Goal: Task Accomplishment & Management: Manage account settings

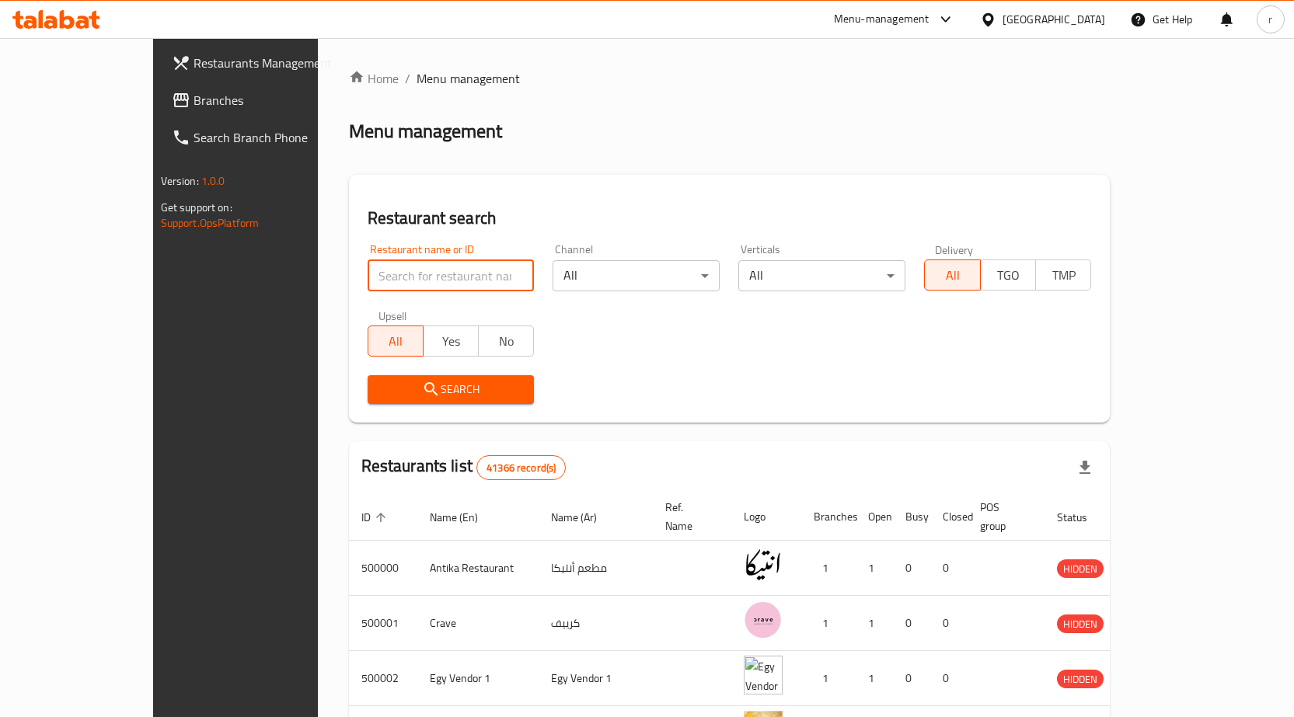
click at [368, 271] on input "search" at bounding box center [451, 275] width 167 height 31
click at [996, 15] on icon at bounding box center [988, 20] width 16 height 16
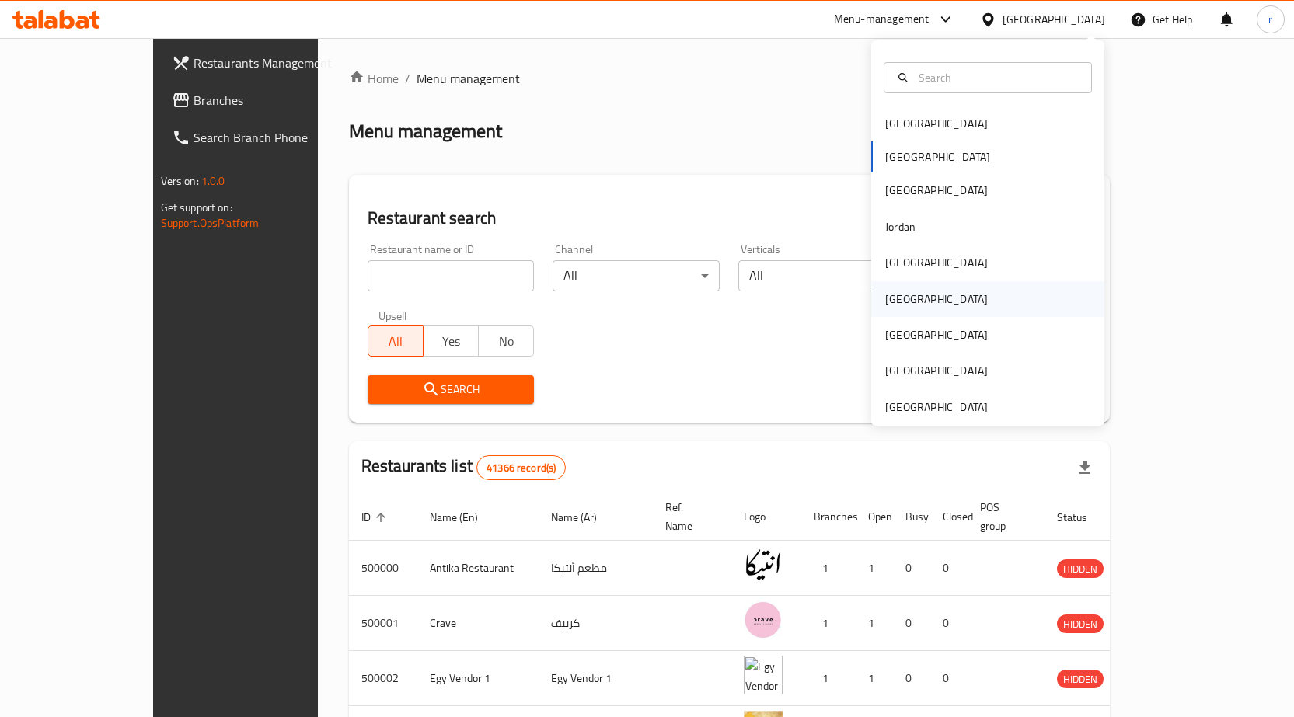
click at [932, 301] on div "[GEOGRAPHIC_DATA]" at bounding box center [987, 299] width 233 height 36
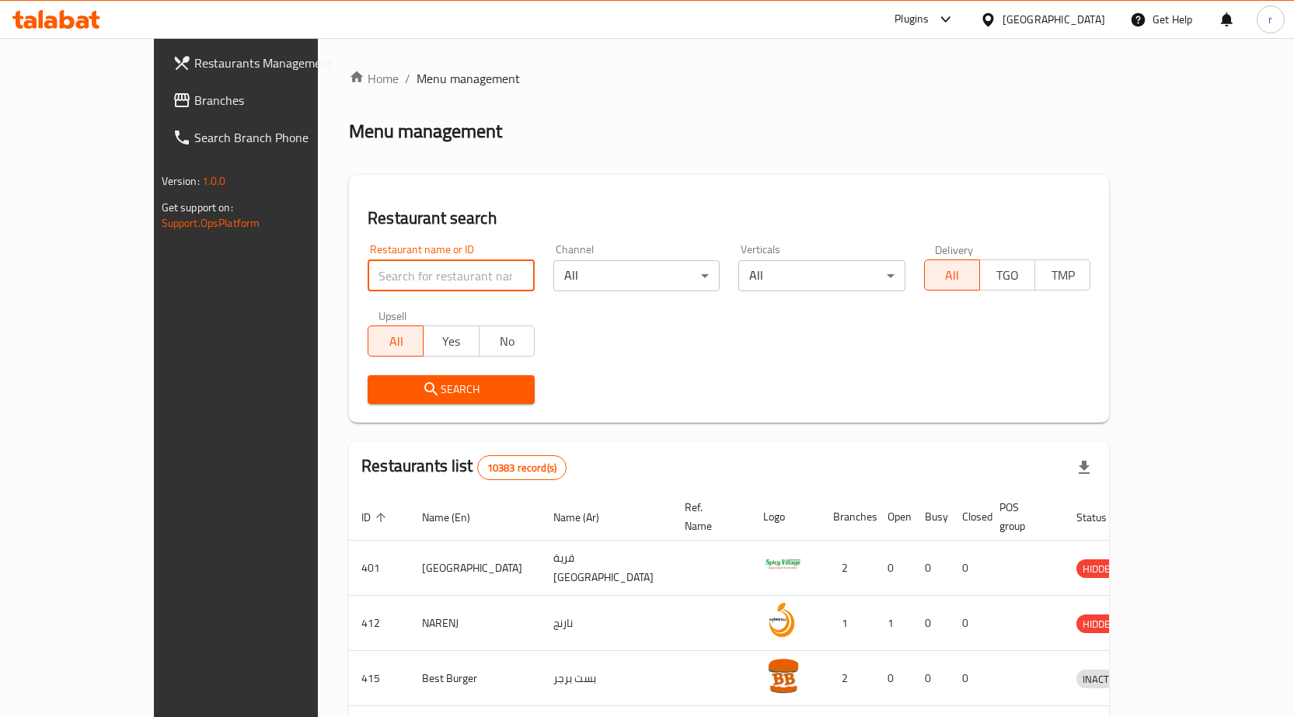
click at [368, 281] on input "search" at bounding box center [451, 275] width 167 height 31
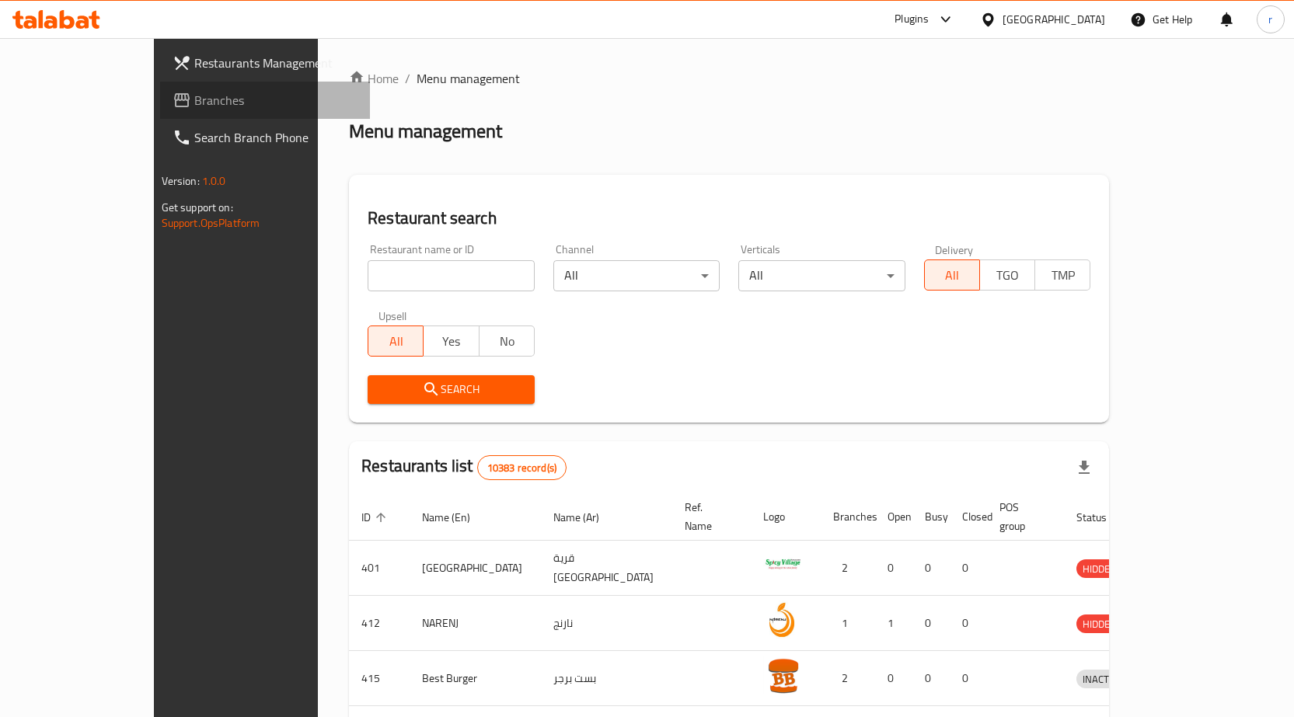
click at [194, 100] on span "Branches" at bounding box center [275, 100] width 163 height 19
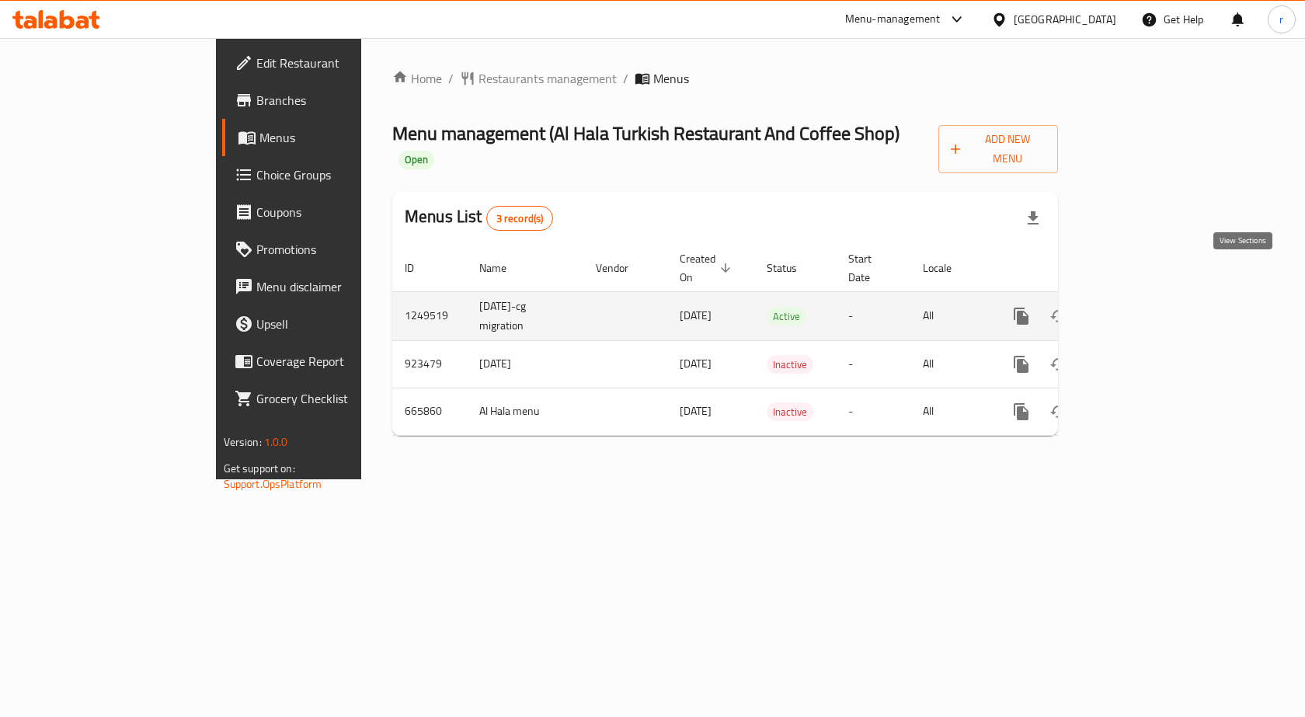
click at [1143, 307] on icon "enhanced table" at bounding box center [1133, 316] width 19 height 19
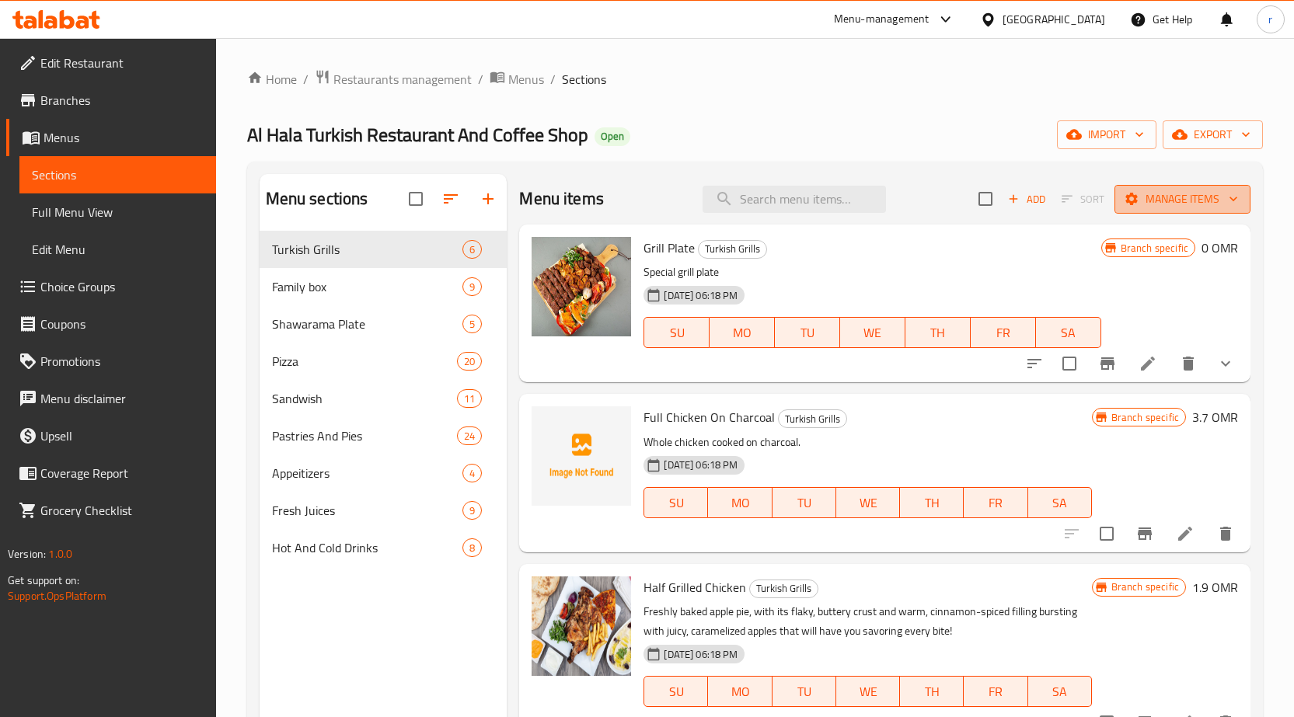
click at [1164, 200] on span "Manage items" at bounding box center [1182, 199] width 111 height 19
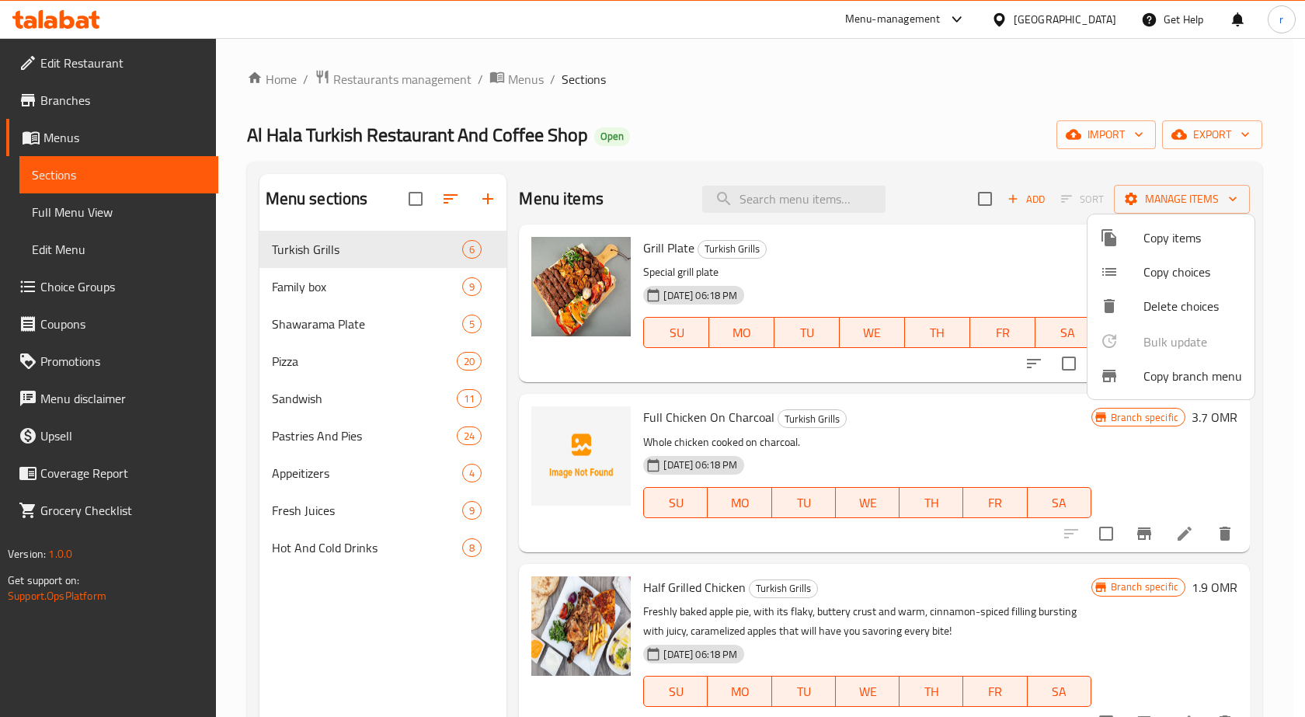
click at [84, 66] on div at bounding box center [652, 358] width 1305 height 717
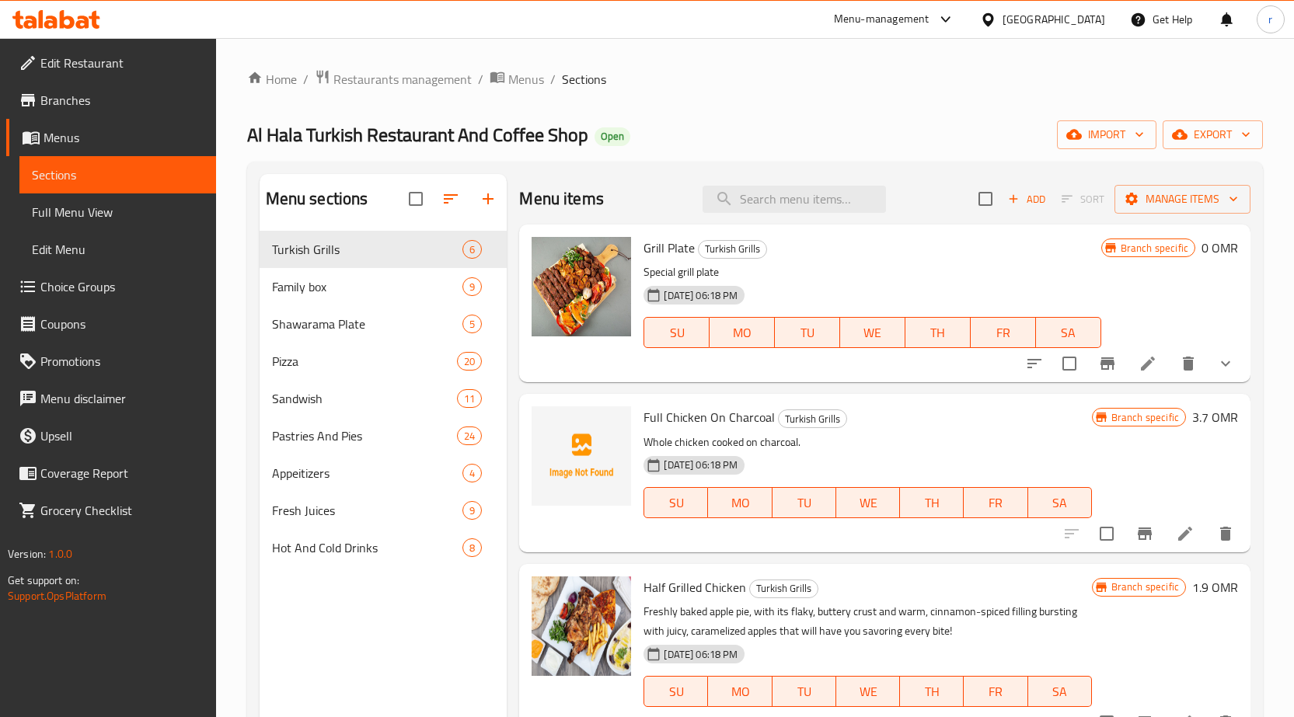
click at [61, 97] on span "Branches" at bounding box center [121, 100] width 163 height 19
click at [63, 217] on span "Full Menu View" at bounding box center [118, 212] width 172 height 19
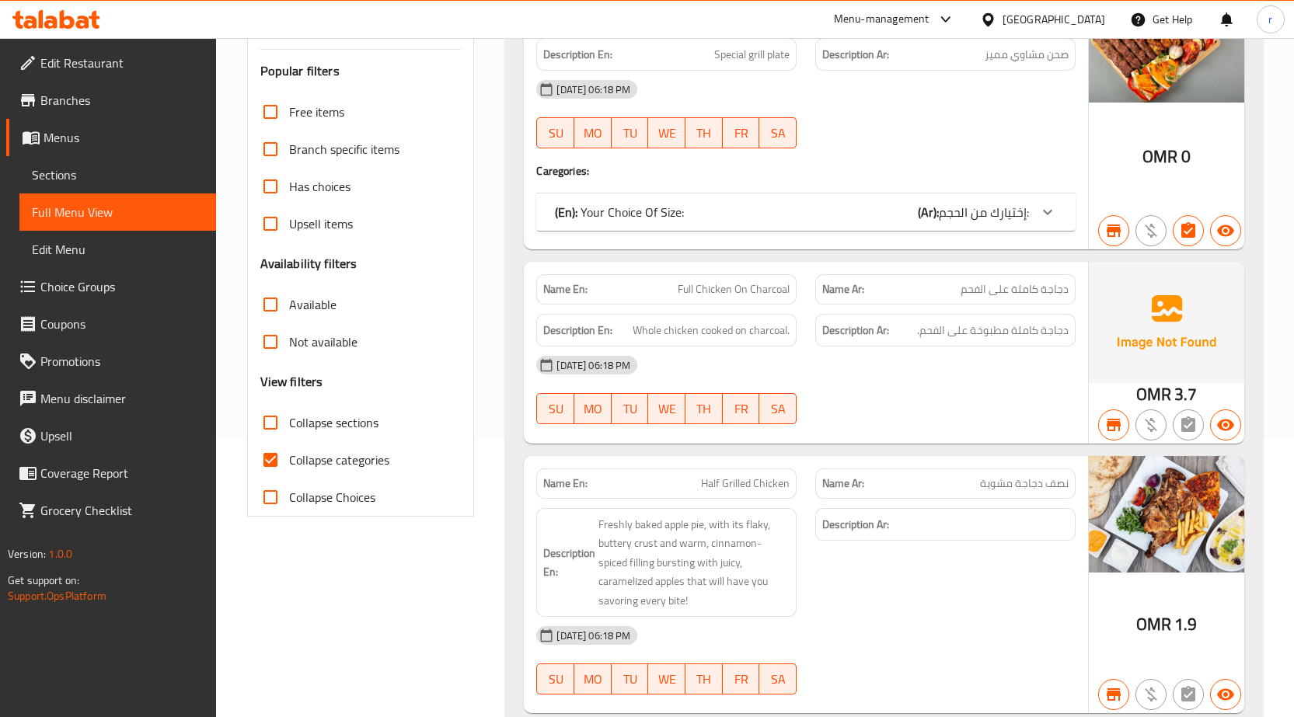
scroll to position [466, 0]
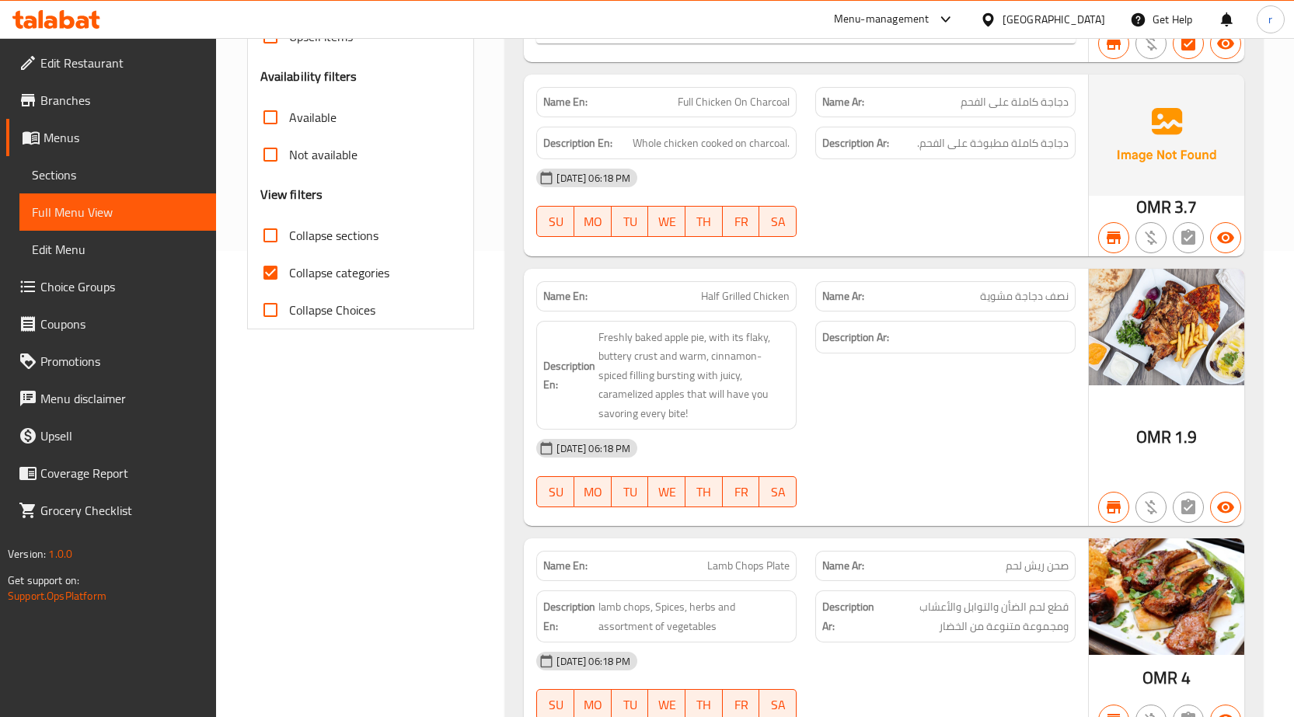
click at [273, 268] on input "Collapse categories" at bounding box center [270, 272] width 37 height 37
checkbox input "false"
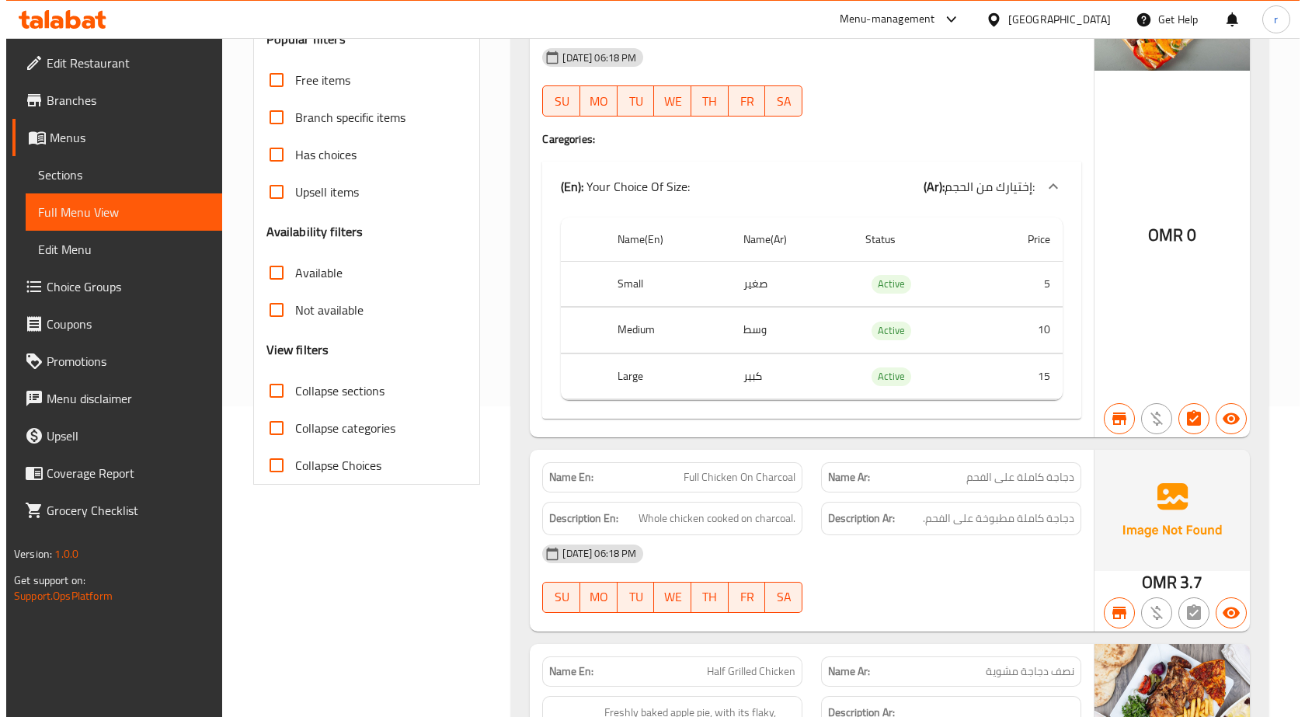
scroll to position [0, 0]
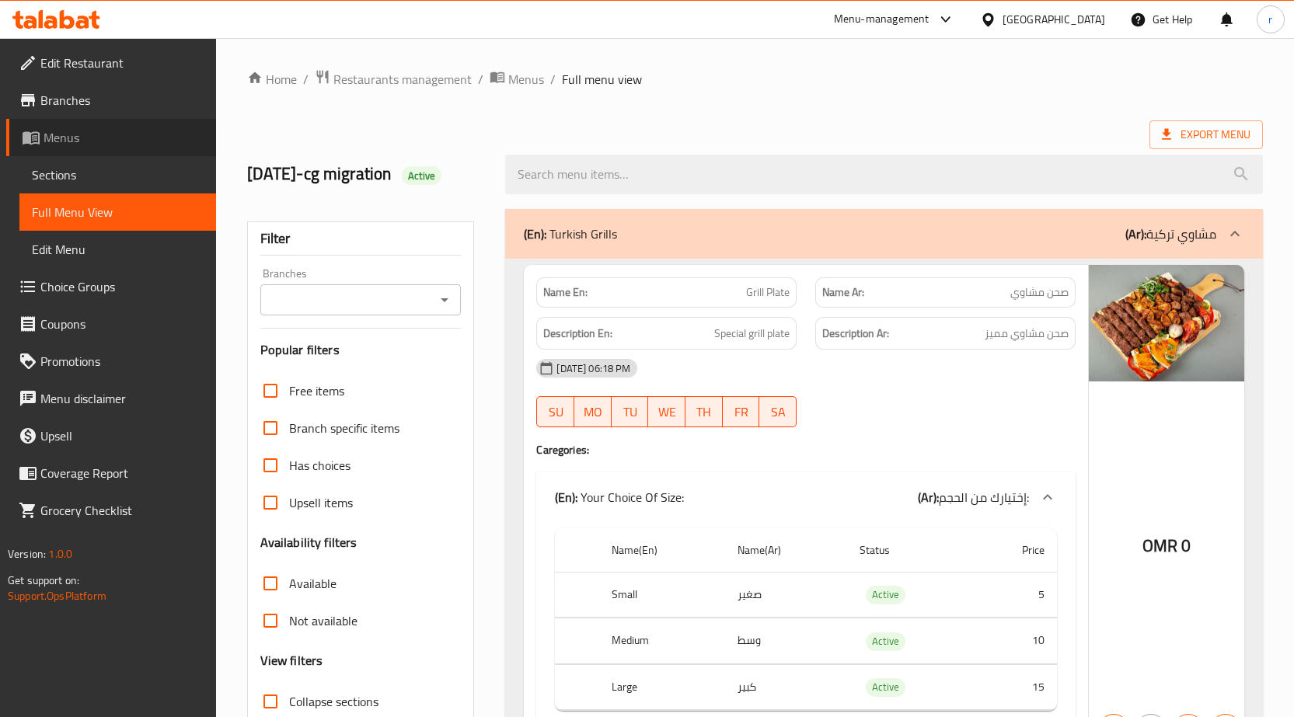
click at [78, 140] on span "Menus" at bounding box center [124, 137] width 160 height 19
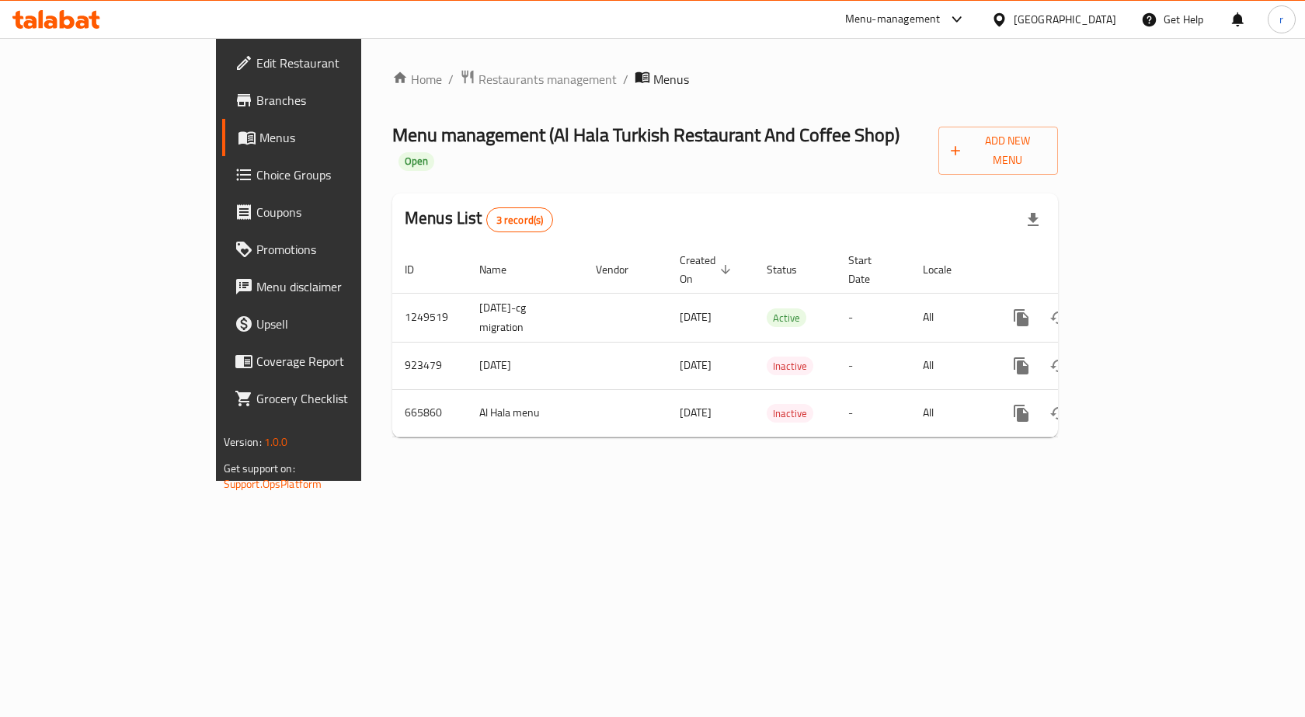
click at [260, 137] on span "Menus" at bounding box center [341, 137] width 162 height 19
click at [256, 105] on span "Branches" at bounding box center [339, 100] width 166 height 19
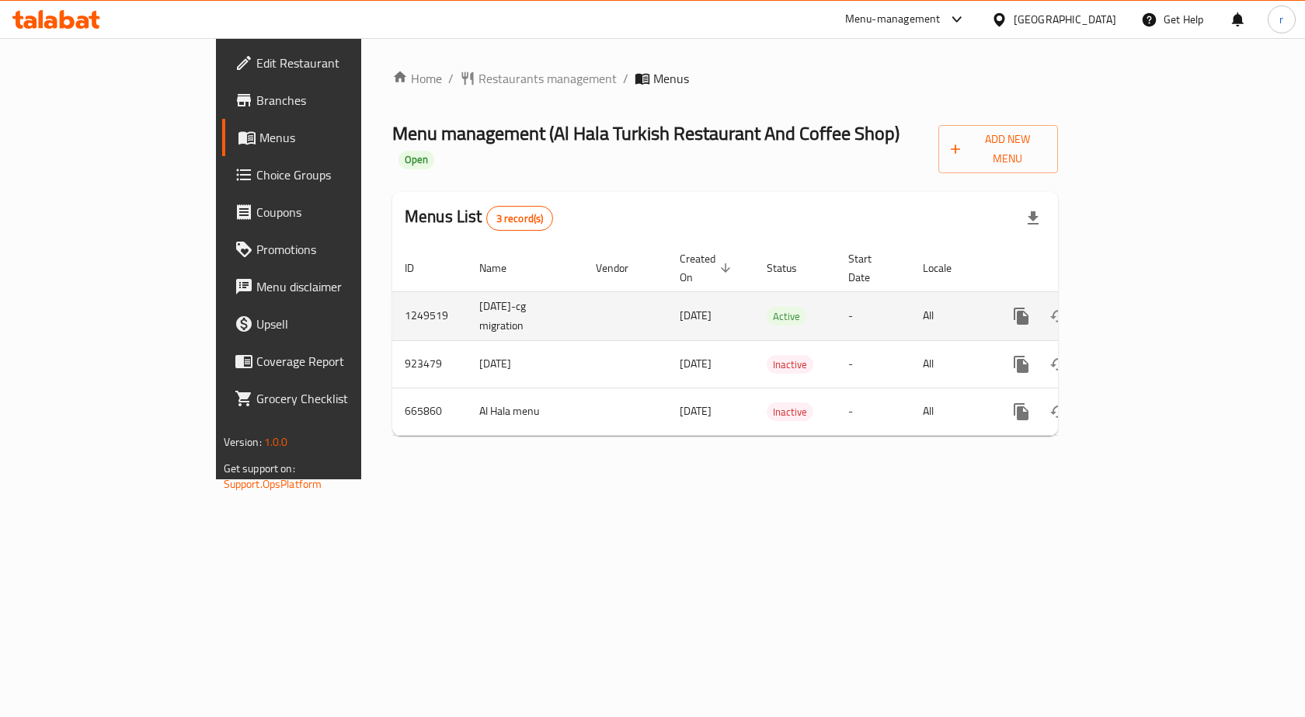
click at [1152, 298] on link "enhanced table" at bounding box center [1133, 316] width 37 height 37
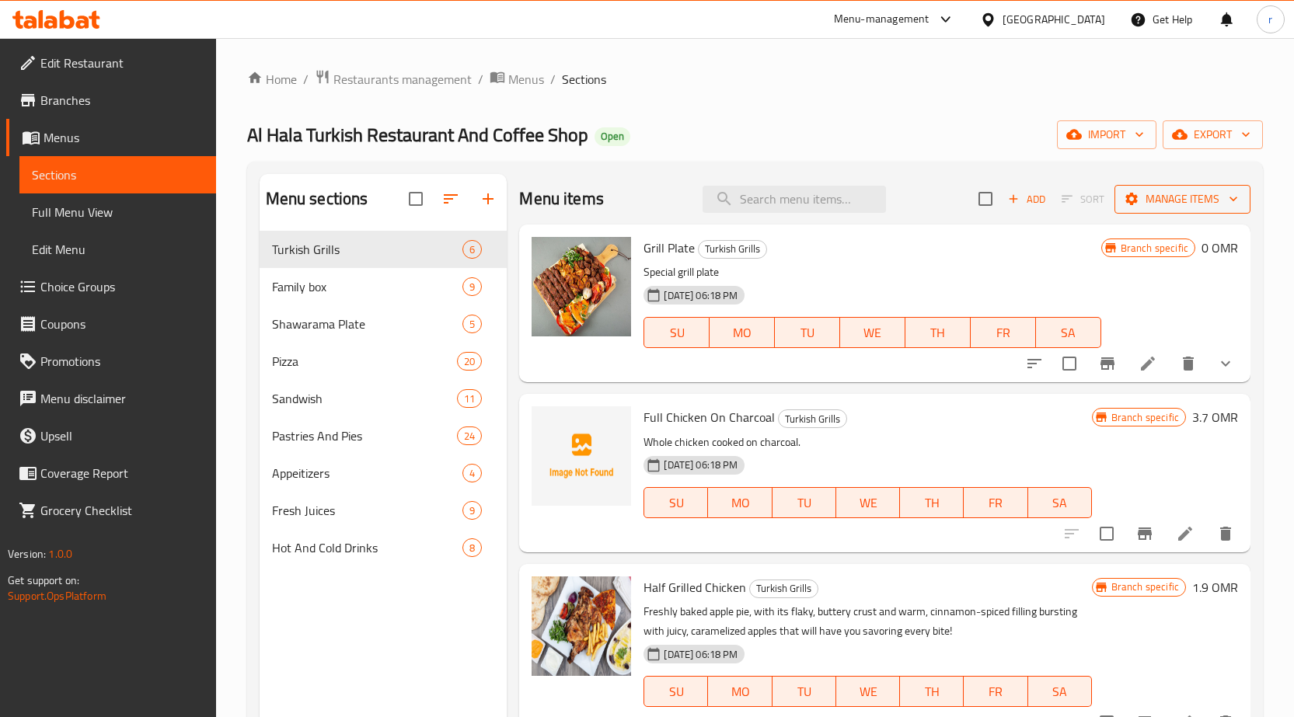
click at [1161, 192] on span "Manage items" at bounding box center [1182, 199] width 111 height 19
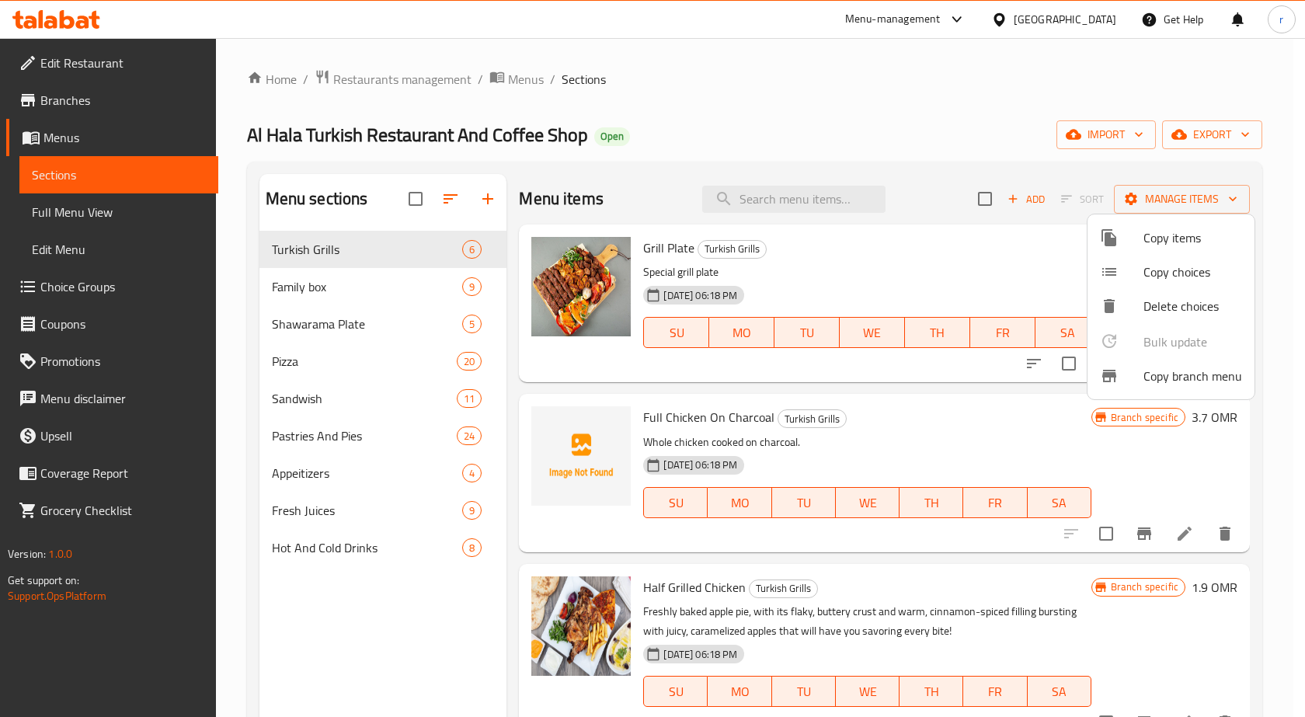
click at [1028, 160] on div at bounding box center [652, 358] width 1305 height 717
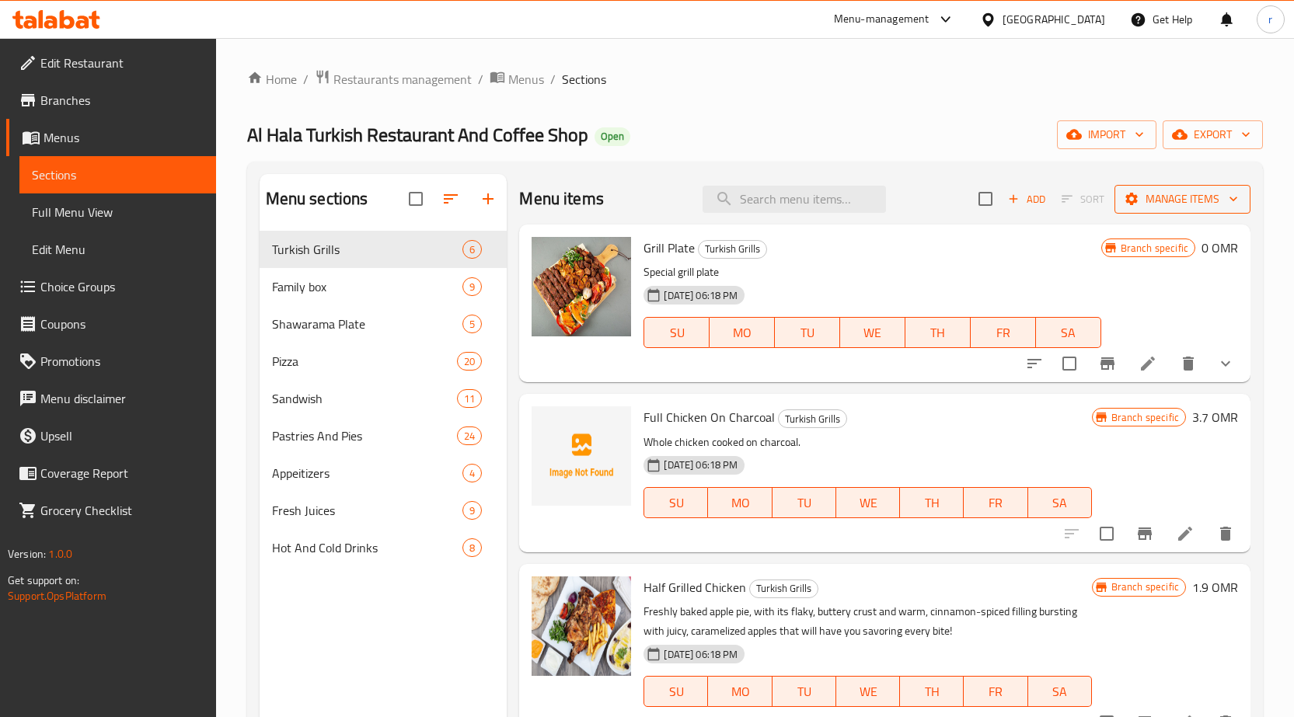
click at [1149, 199] on span "Manage items" at bounding box center [1182, 199] width 111 height 19
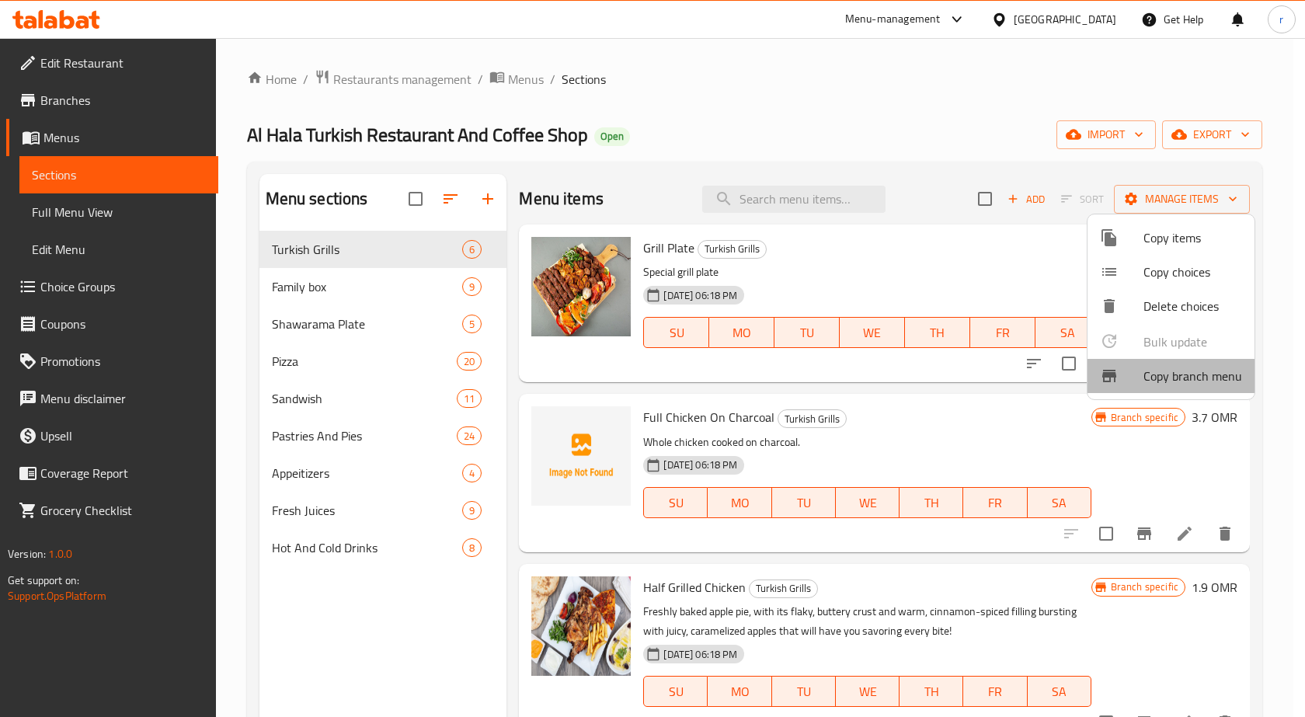
click at [1197, 371] on span "Copy branch menu" at bounding box center [1193, 376] width 99 height 19
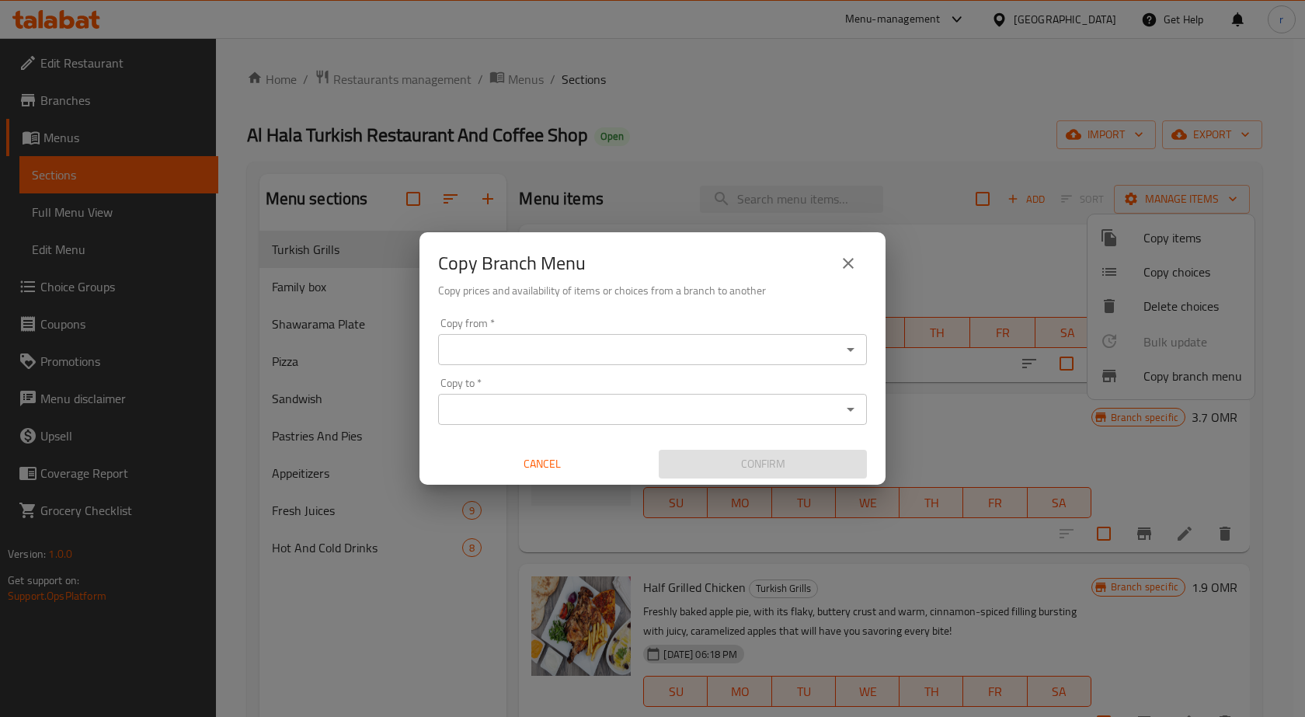
click at [649, 351] on input "Copy from   *" at bounding box center [640, 350] width 394 height 22
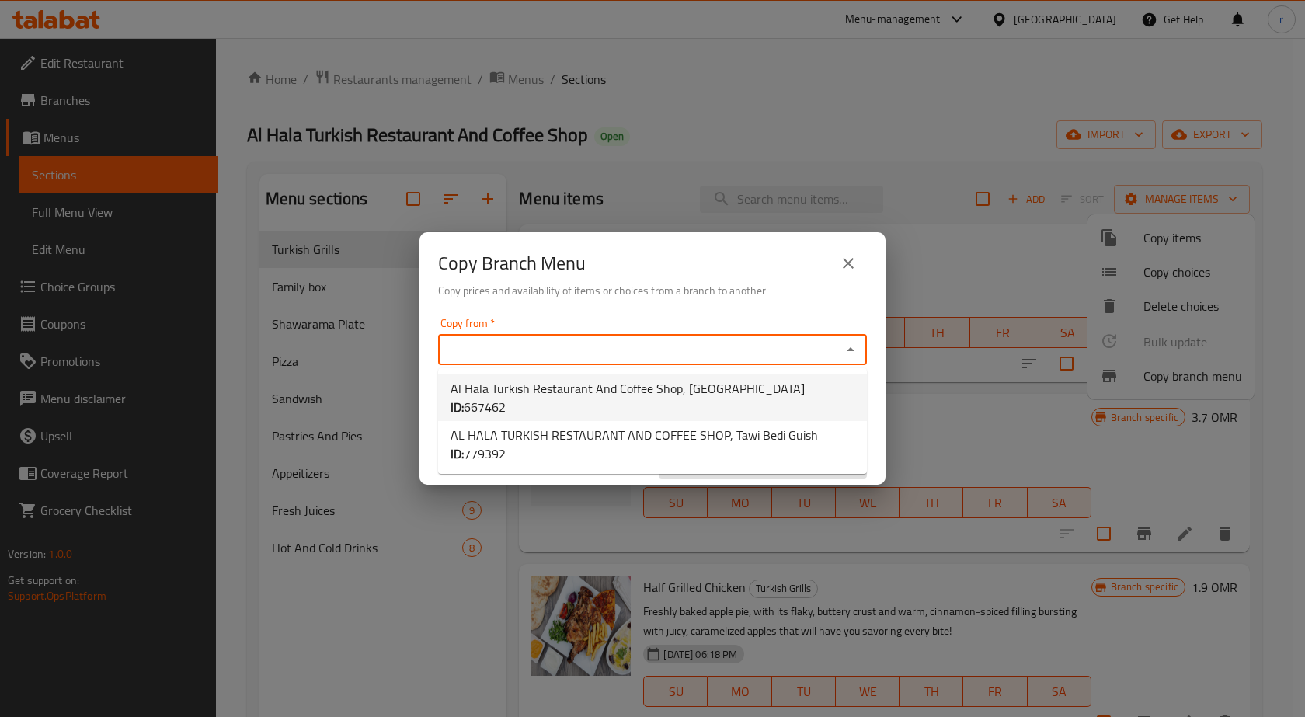
click at [545, 389] on span "Al Hala Turkish Restaurant And Coffee Shop, Haradi ID: 667462" at bounding box center [653, 397] width 404 height 37
type input "Al Hala Turkish Restaurant And Coffee Shop, Haradi"
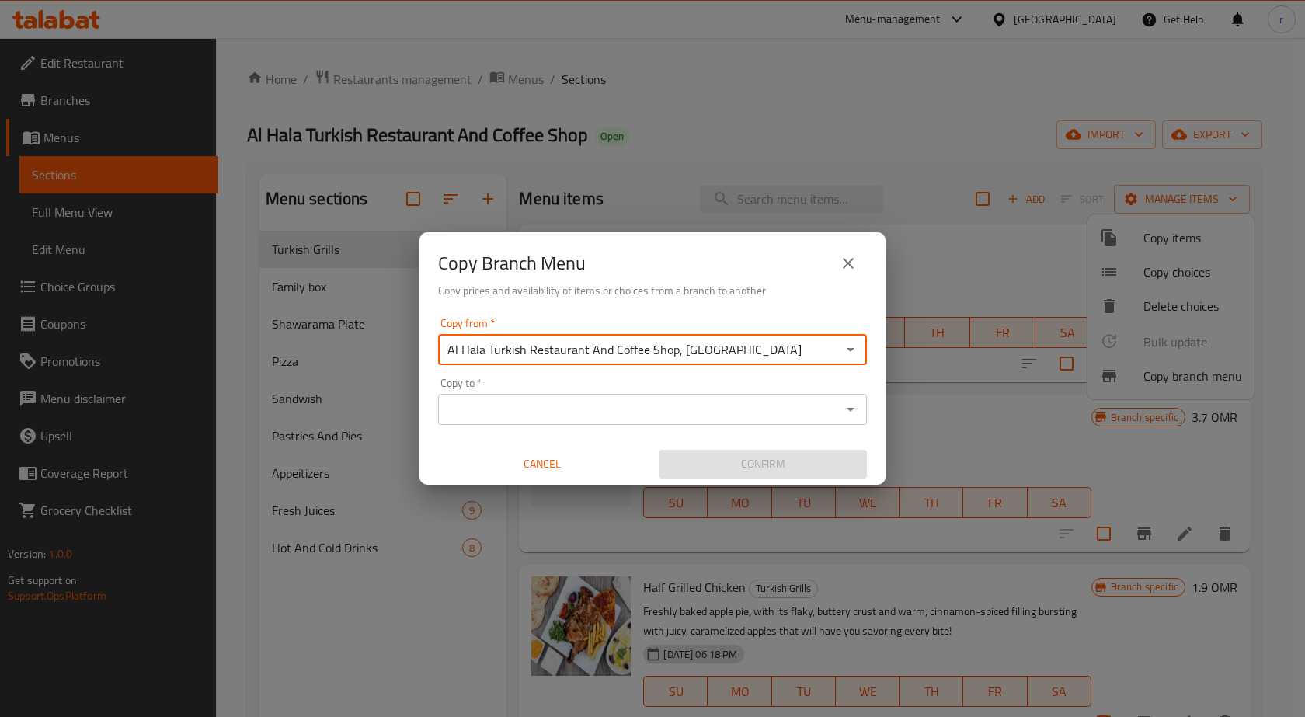
click at [649, 405] on input "Copy to   *" at bounding box center [640, 410] width 394 height 22
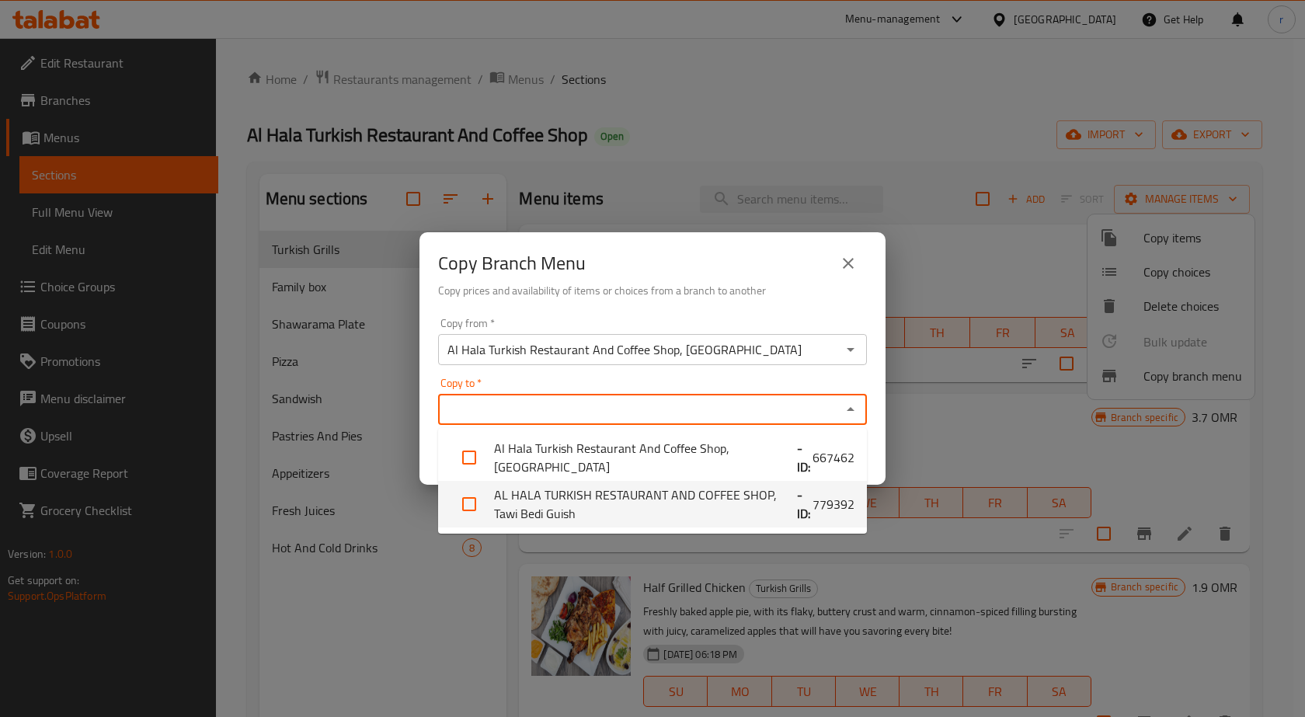
click at [650, 500] on li "AL HALA TURKISH RESTAURANT AND COFFEE SHOP, Tawi Bedi Guish - ID: 779392" at bounding box center [652, 504] width 429 height 47
checkbox input "true"
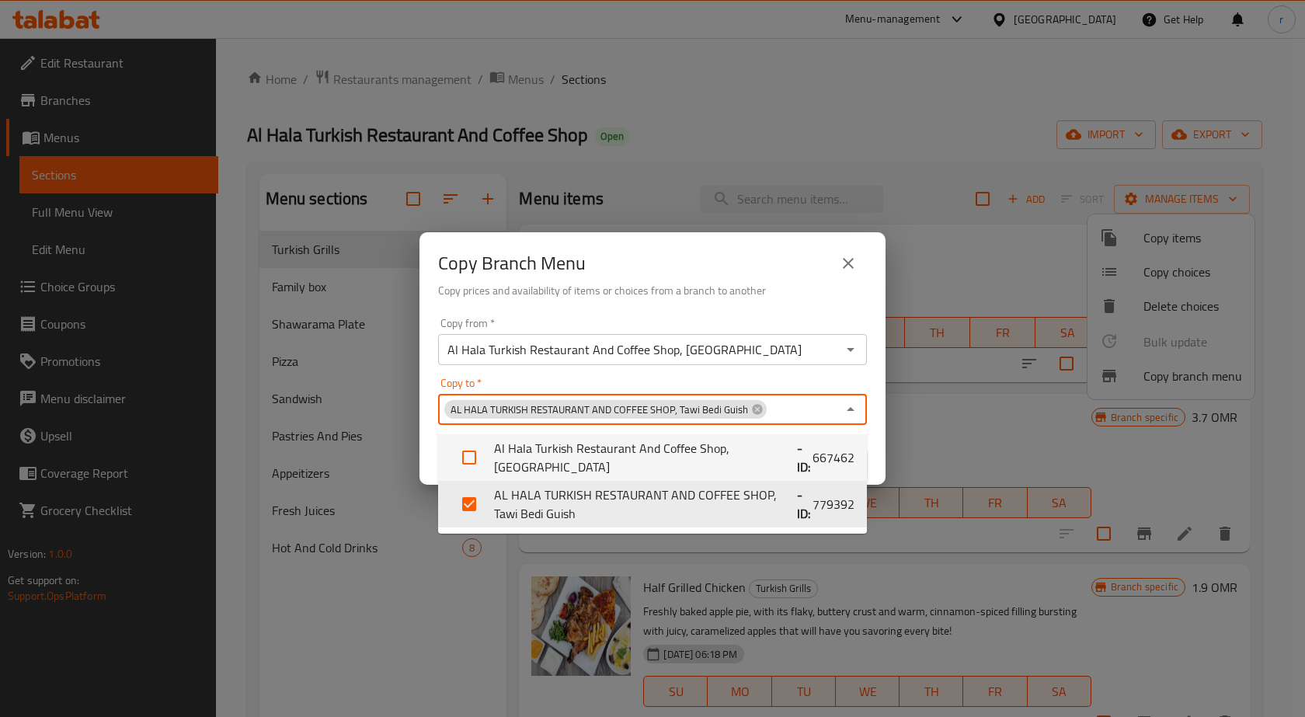
click at [745, 308] on div "Copy Branch Menu Copy prices and availability of items or choices from a branch…" at bounding box center [653, 271] width 466 height 79
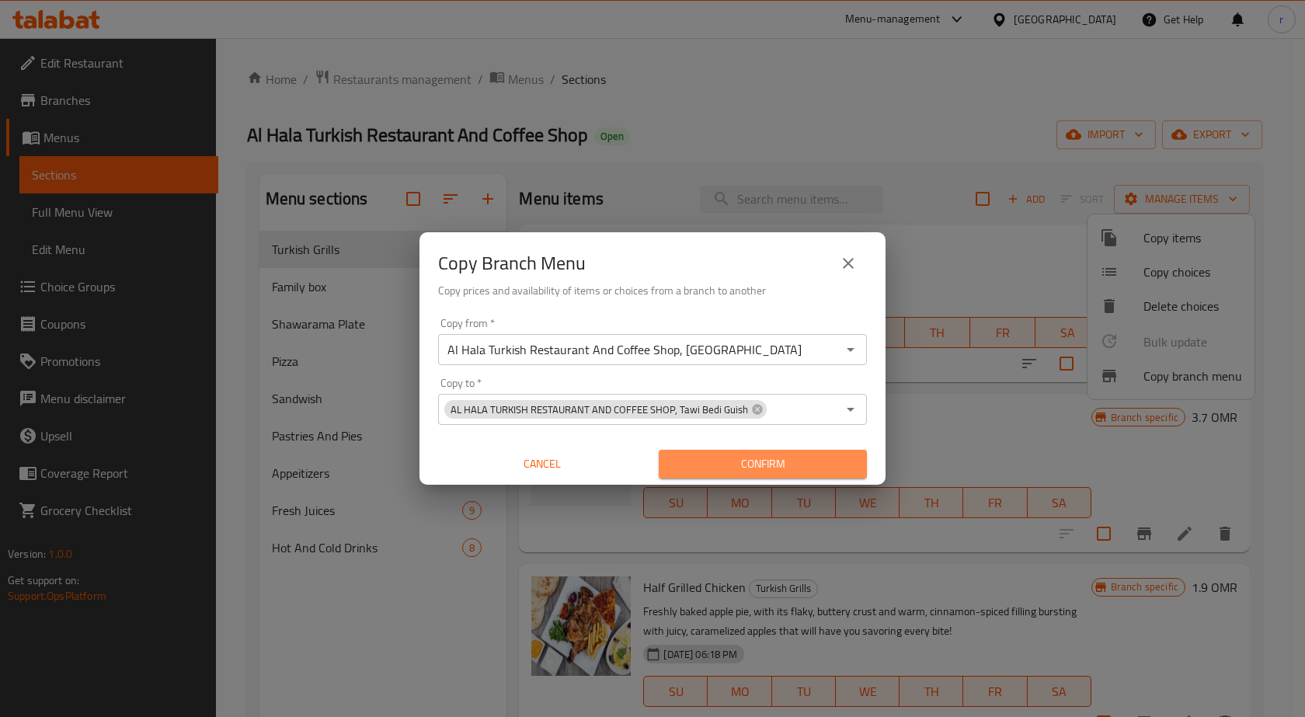
click at [724, 460] on span "Confirm" at bounding box center [762, 464] width 183 height 19
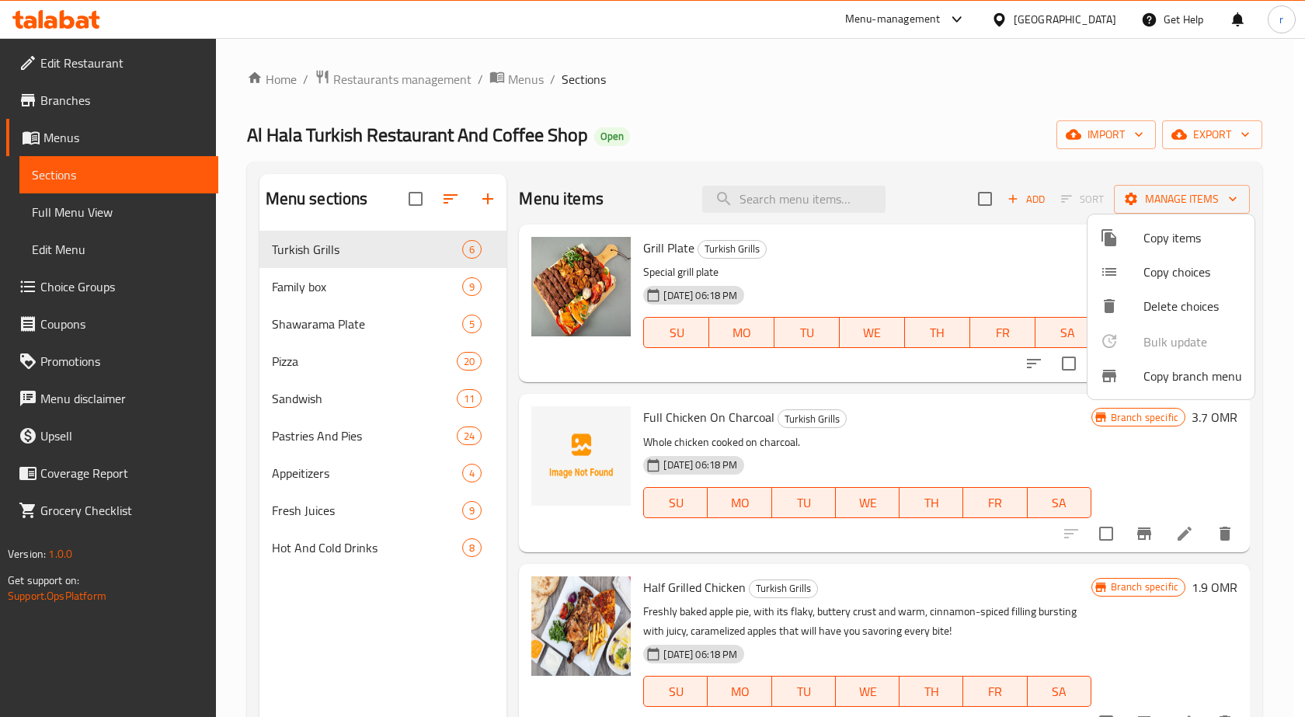
click at [80, 23] on div at bounding box center [652, 358] width 1305 height 717
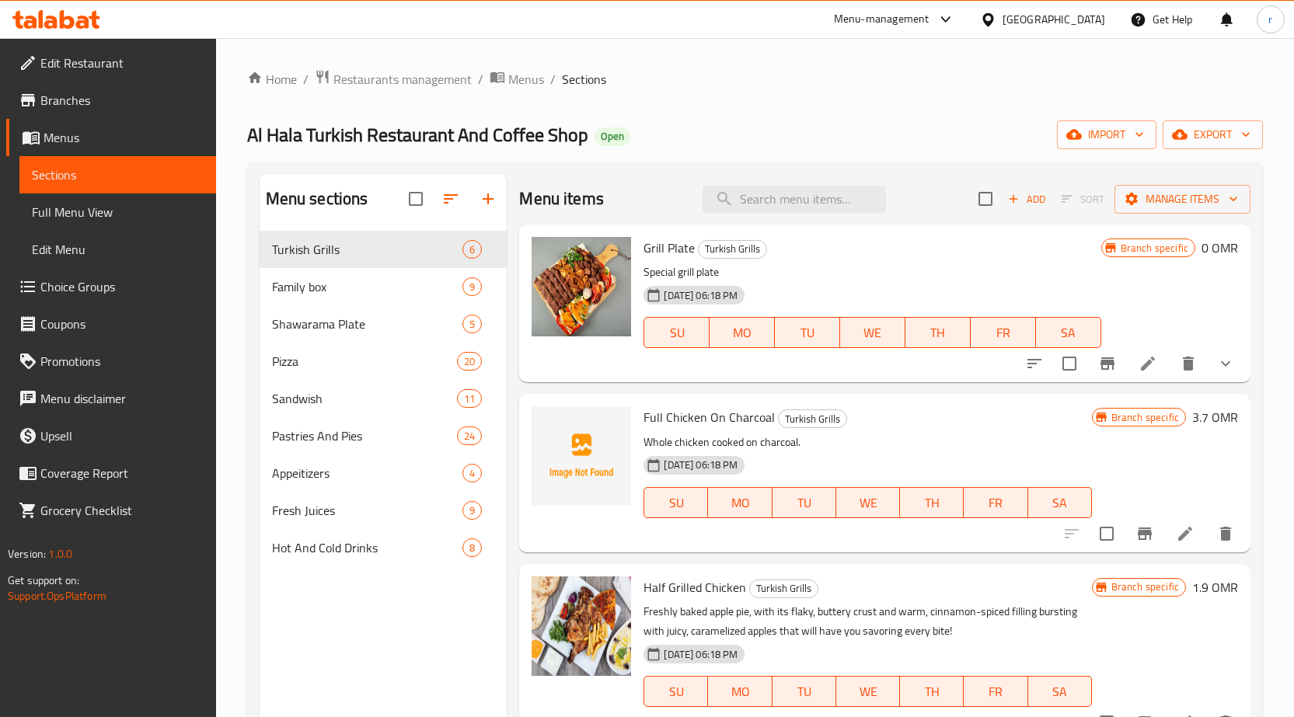
click at [80, 23] on icon at bounding box center [82, 22] width 13 height 13
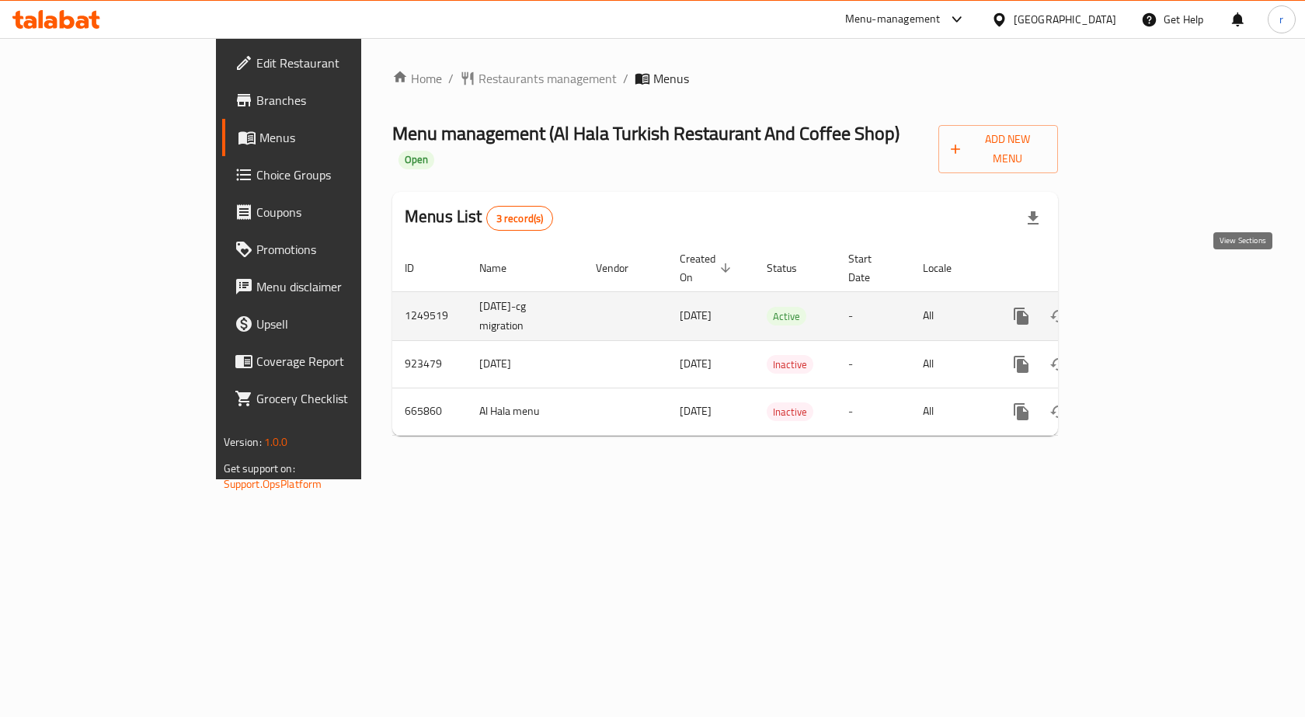
click at [1143, 307] on icon "enhanced table" at bounding box center [1133, 316] width 19 height 19
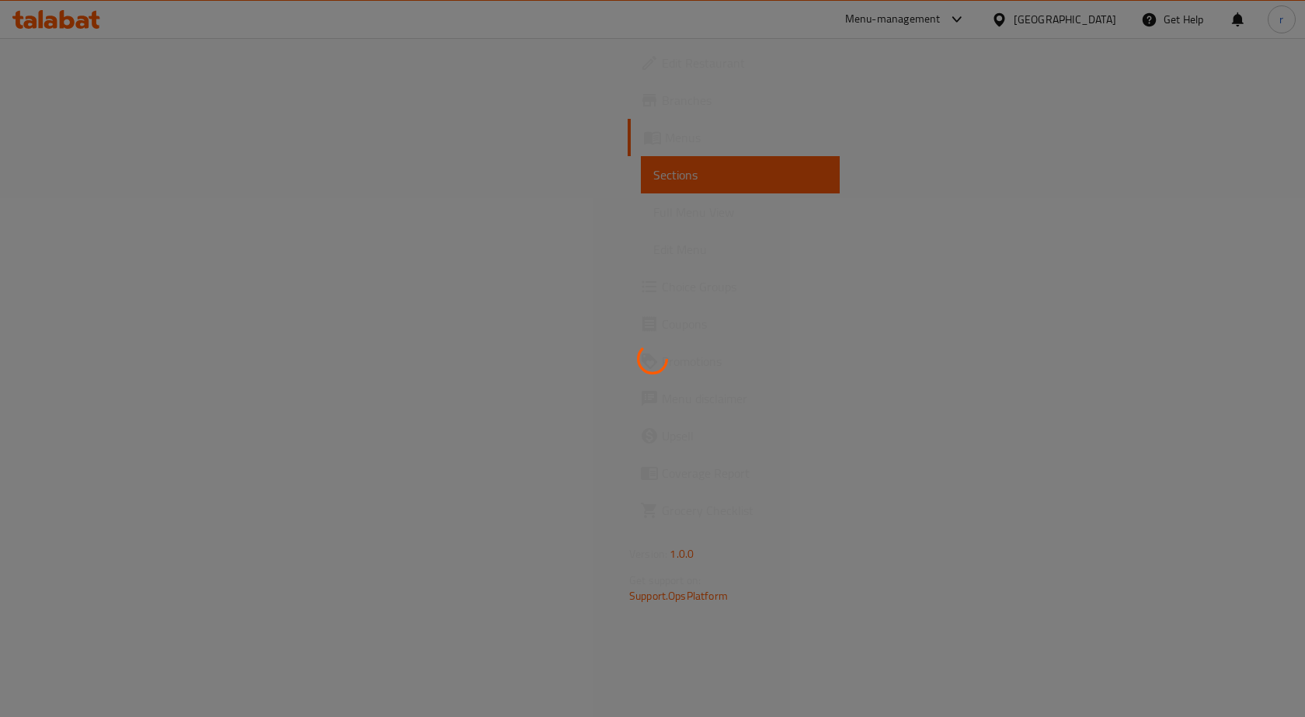
click at [89, 103] on div at bounding box center [652, 358] width 1305 height 717
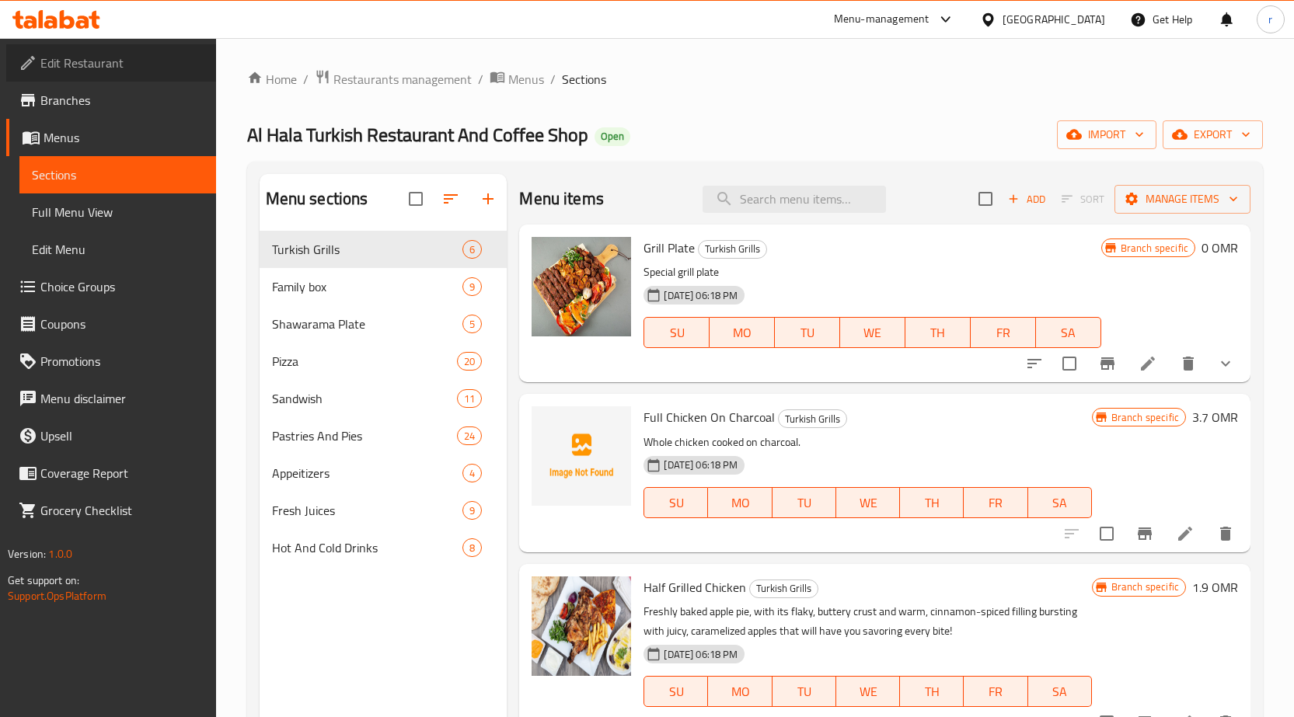
click at [89, 62] on span "Edit Restaurant" at bounding box center [121, 63] width 163 height 19
